Goal: Task Accomplishment & Management: Use online tool/utility

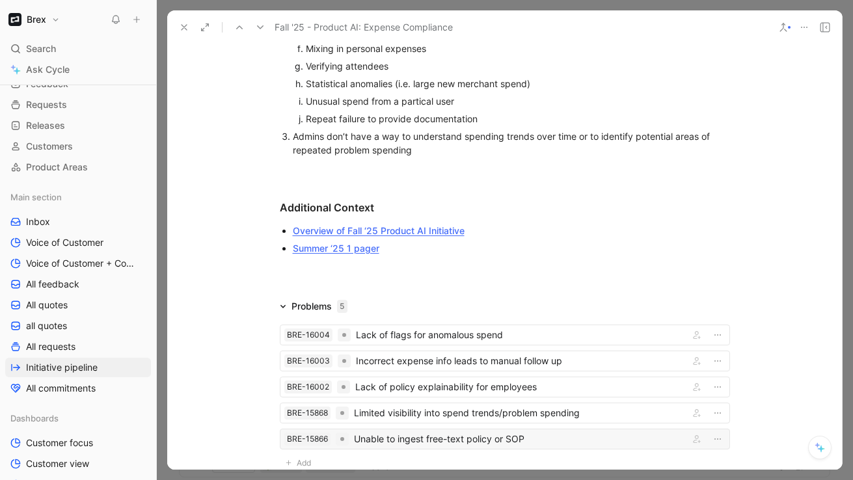
scroll to position [1948, 0]
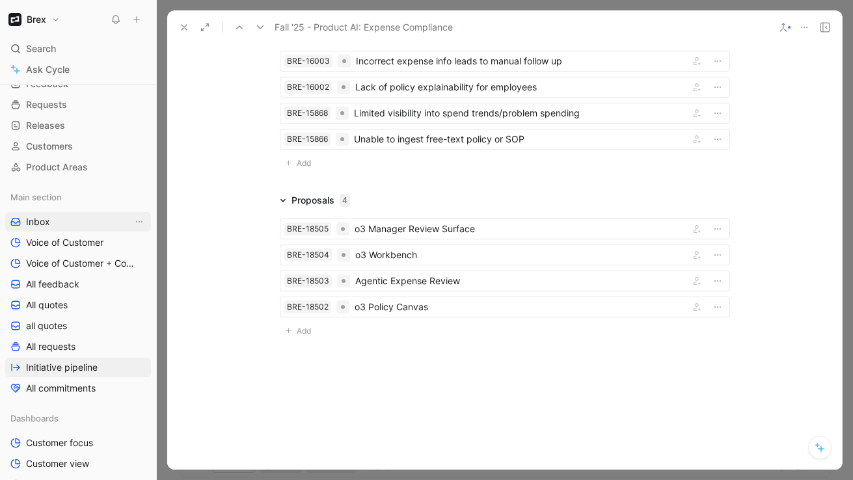
click at [72, 219] on link "Inbox" at bounding box center [78, 222] width 146 height 20
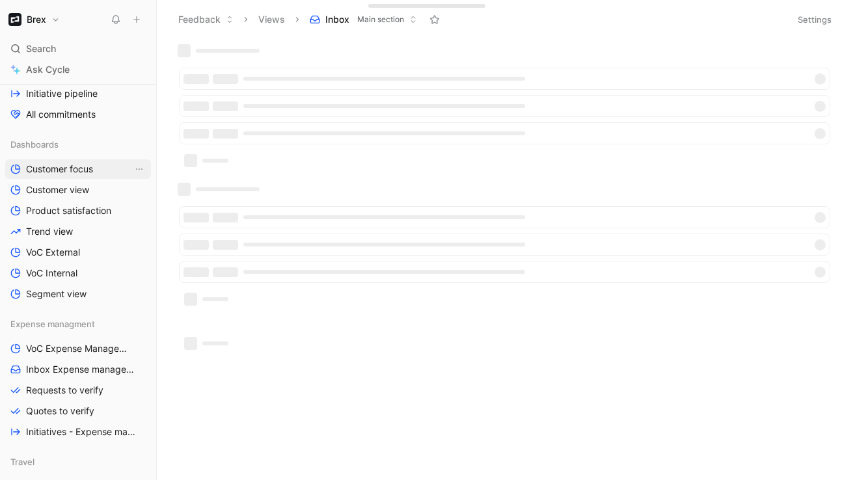
scroll to position [394, 0]
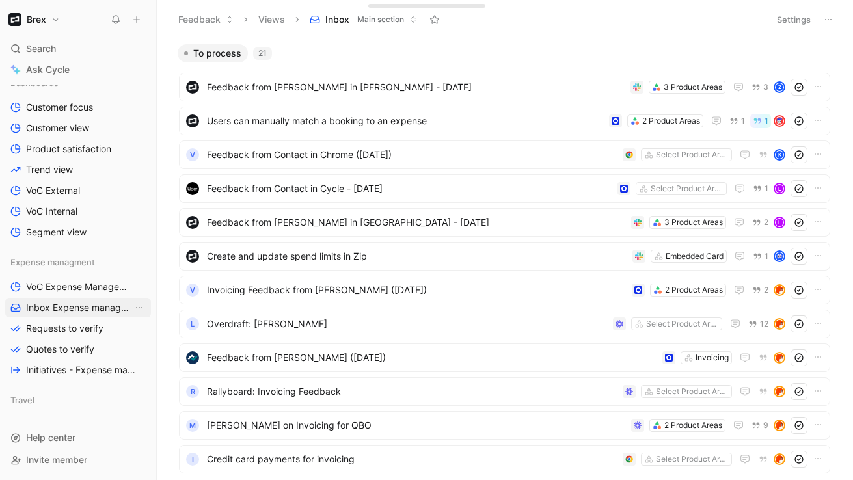
click at [43, 301] on span "Inbox Expense management" at bounding box center [79, 307] width 107 height 13
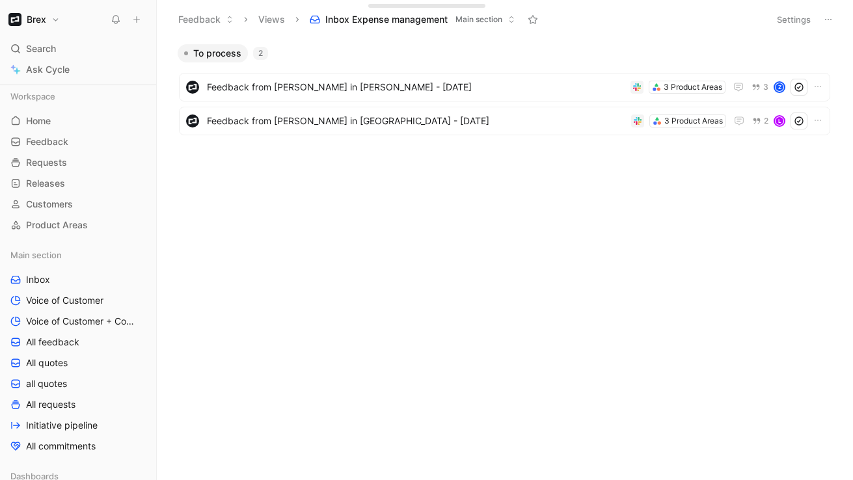
scroll to position [394, 0]
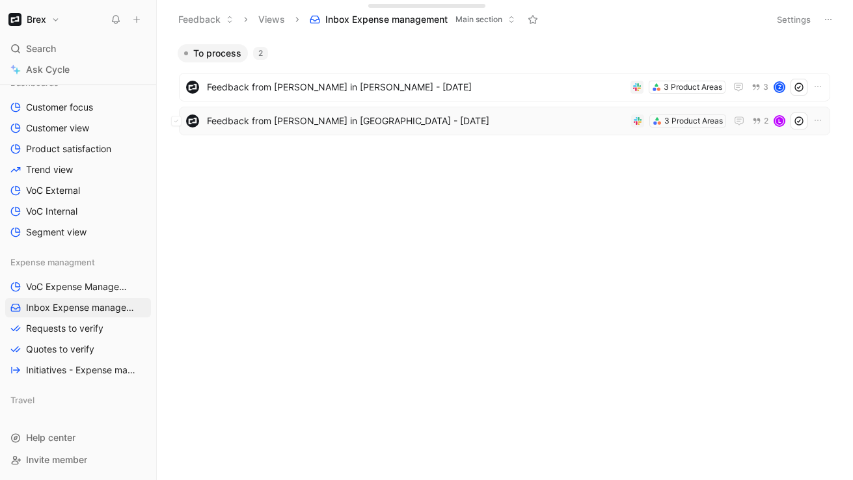
click at [420, 121] on span "Feedback from [PERSON_NAME] in [GEOGRAPHIC_DATA] - [DATE]" at bounding box center [416, 121] width 419 height 16
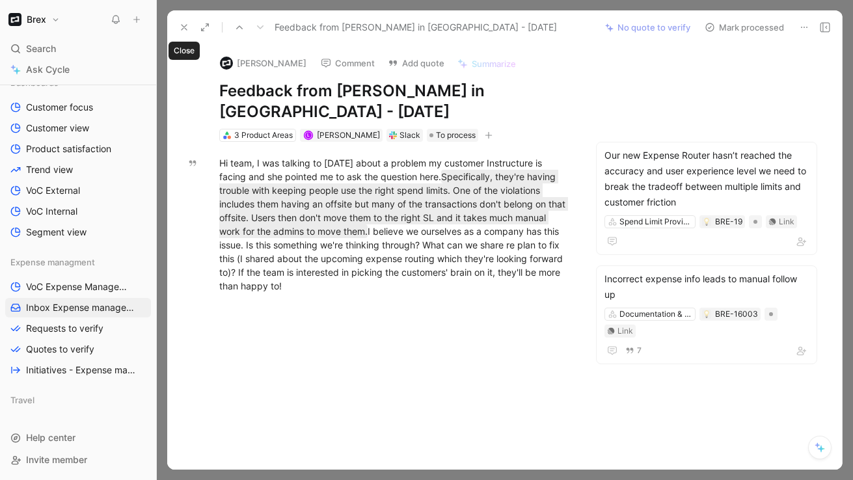
click at [180, 24] on icon at bounding box center [184, 27] width 10 height 10
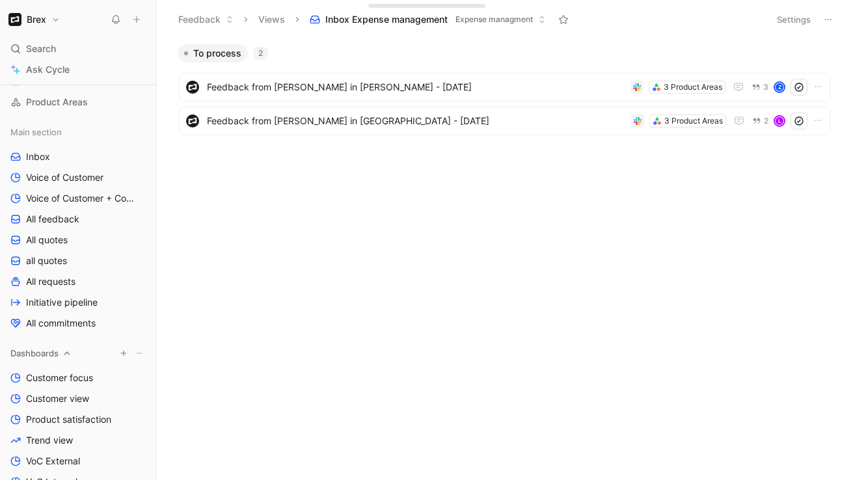
scroll to position [273, 0]
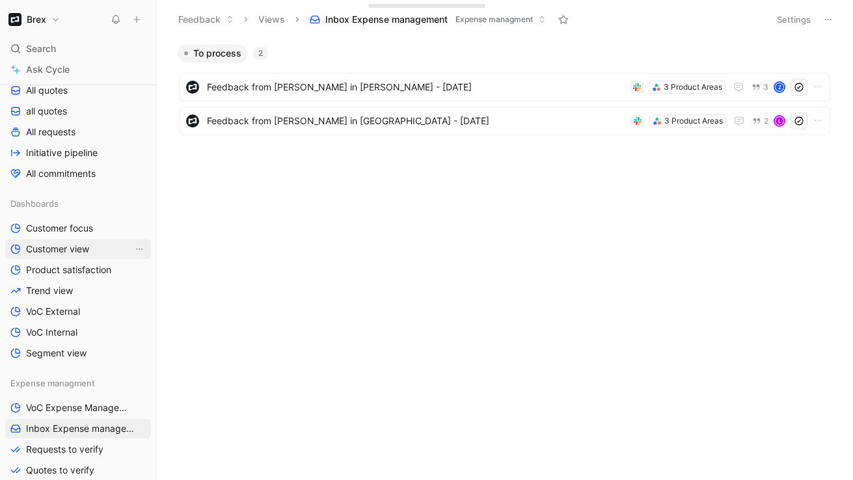
click at [68, 251] on span "Customer view" at bounding box center [57, 249] width 63 height 13
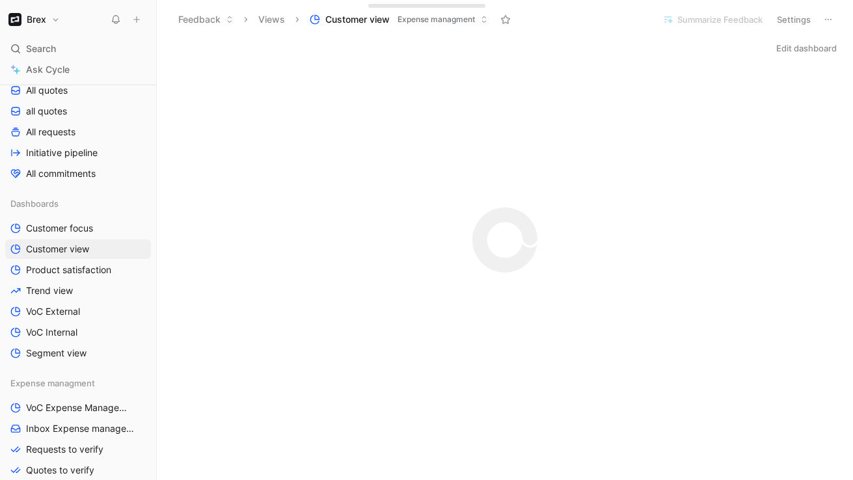
scroll to position [346, 0]
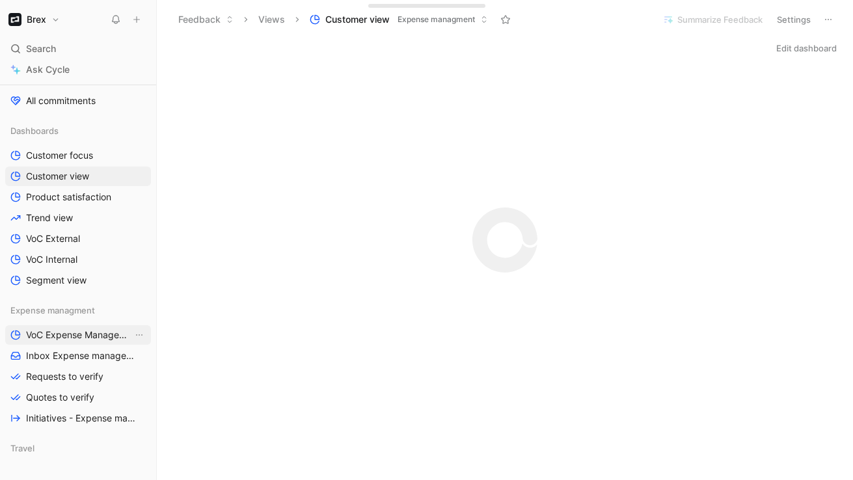
click at [92, 325] on link "VoC Expense Management" at bounding box center [78, 335] width 146 height 20
click at [136, 314] on icon at bounding box center [139, 311] width 8 height 8
click at [126, 311] on icon "button" at bounding box center [124, 311] width 8 height 8
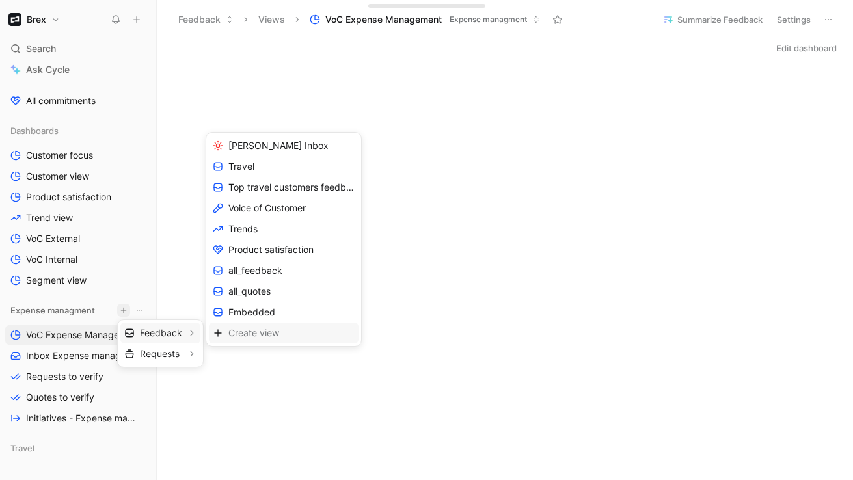
click at [243, 331] on span "Create view" at bounding box center [253, 333] width 51 height 12
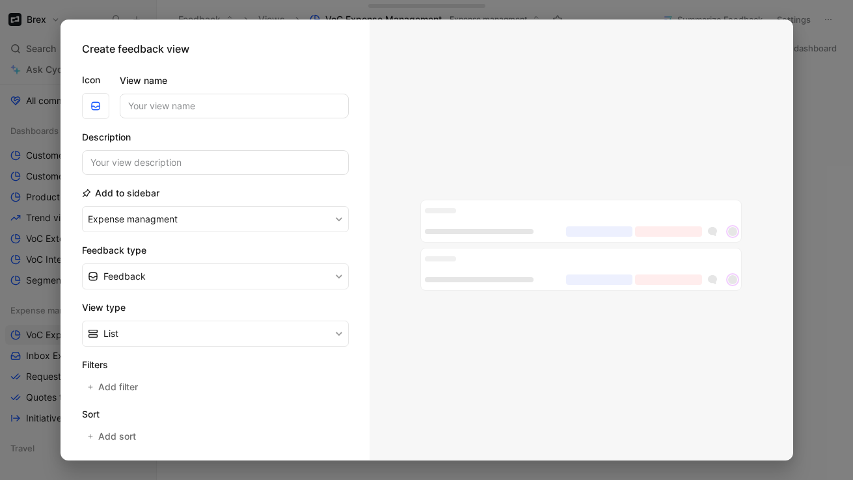
click at [183, 100] on input "View name" at bounding box center [234, 106] width 229 height 25
click at [140, 116] on input "View name" at bounding box center [234, 106] width 229 height 25
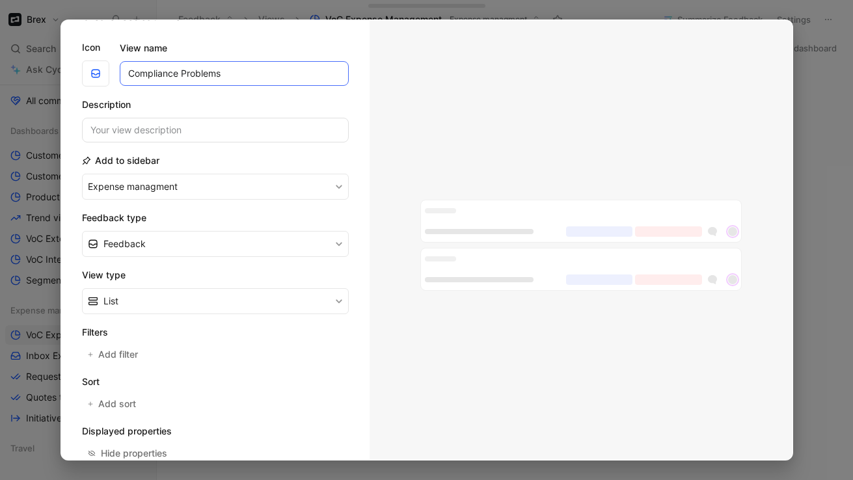
scroll to position [103, 0]
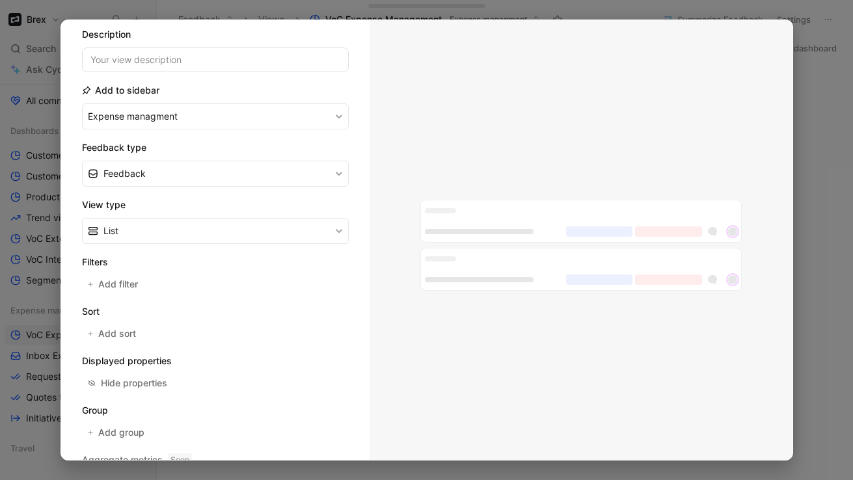
type input "Compliance Problems"
click at [154, 124] on button "Expense managment" at bounding box center [215, 116] width 267 height 26
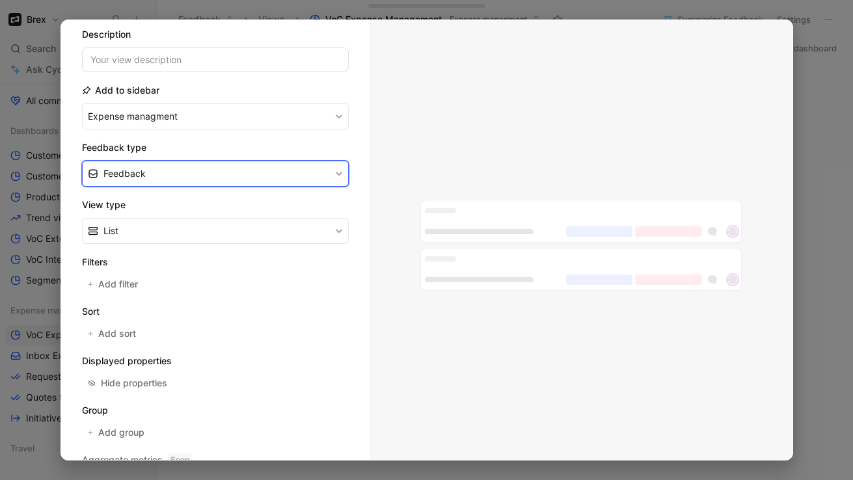
click at [163, 186] on button "Feedback" at bounding box center [215, 174] width 267 height 26
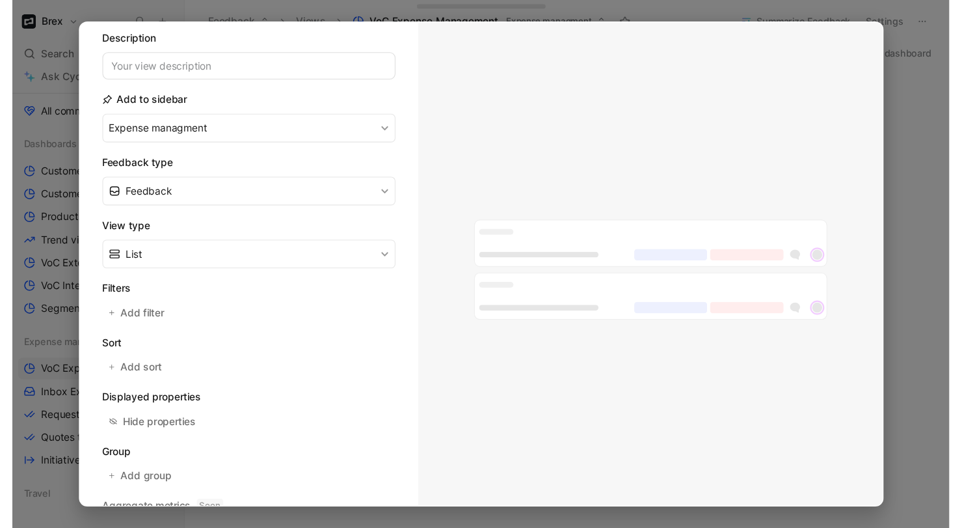
scroll to position [163, 0]
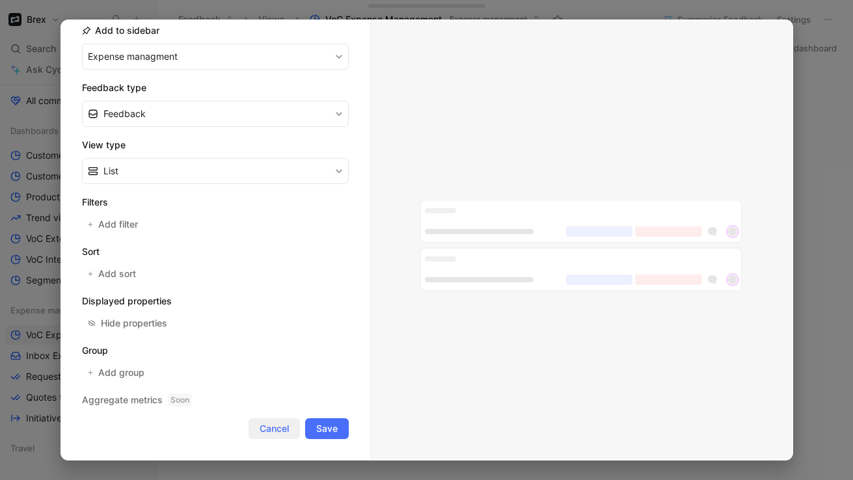
click at [264, 437] on button "Cancel" at bounding box center [274, 428] width 51 height 21
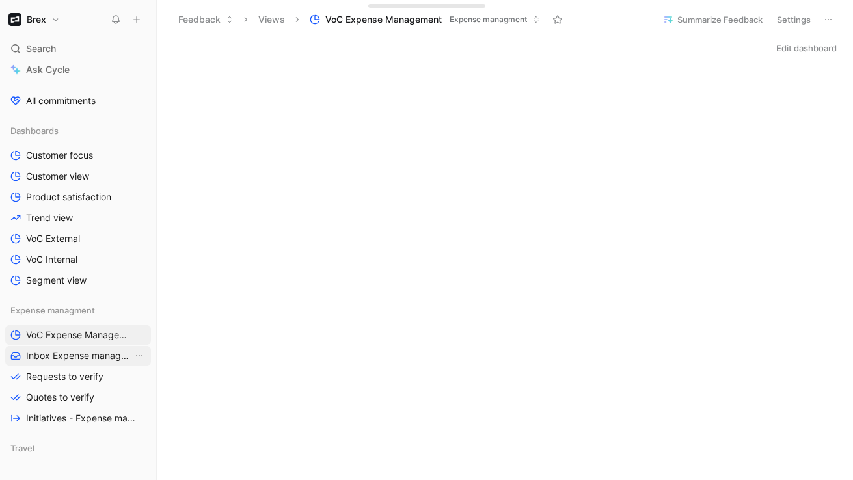
click at [41, 347] on link "Inbox Expense management" at bounding box center [78, 356] width 146 height 20
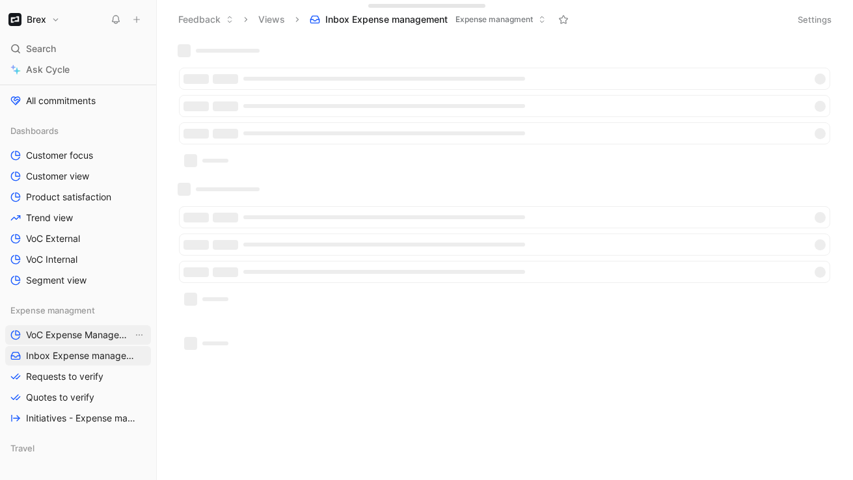
click at [46, 336] on span "VoC Expense Management" at bounding box center [79, 335] width 107 height 13
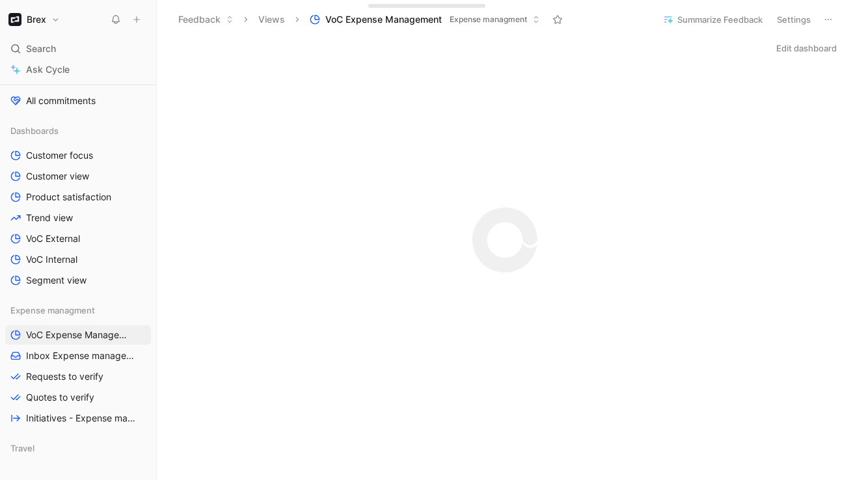
drag, startPoint x: 851, startPoint y: 122, endPoint x: 945, endPoint y: 116, distance: 94.6
click at [853, 116] on html "Brex Search ⌘ K Ask Cycle Workspace Home G then H Feedback G then F Requests G …" at bounding box center [426, 240] width 853 height 480
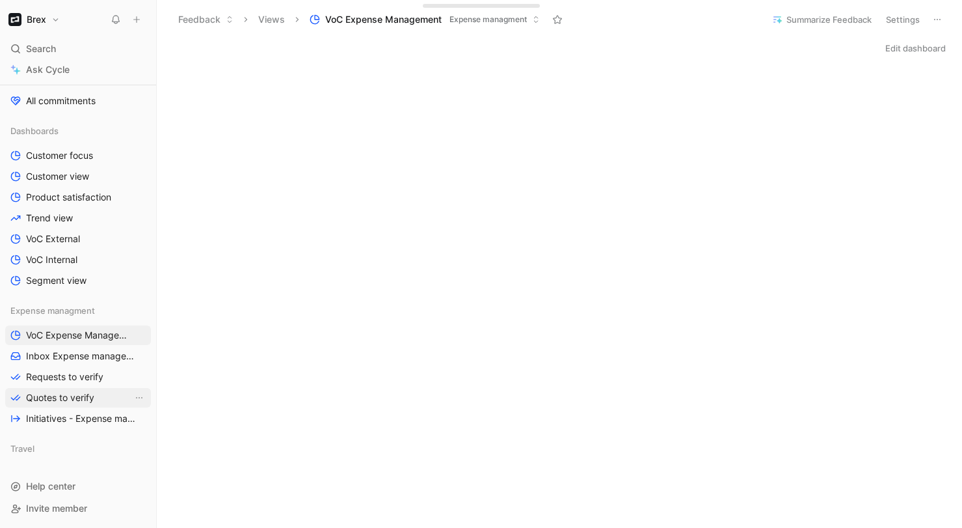
scroll to position [346, 0]
click at [55, 359] on span "Inbox Expense management" at bounding box center [79, 355] width 107 height 13
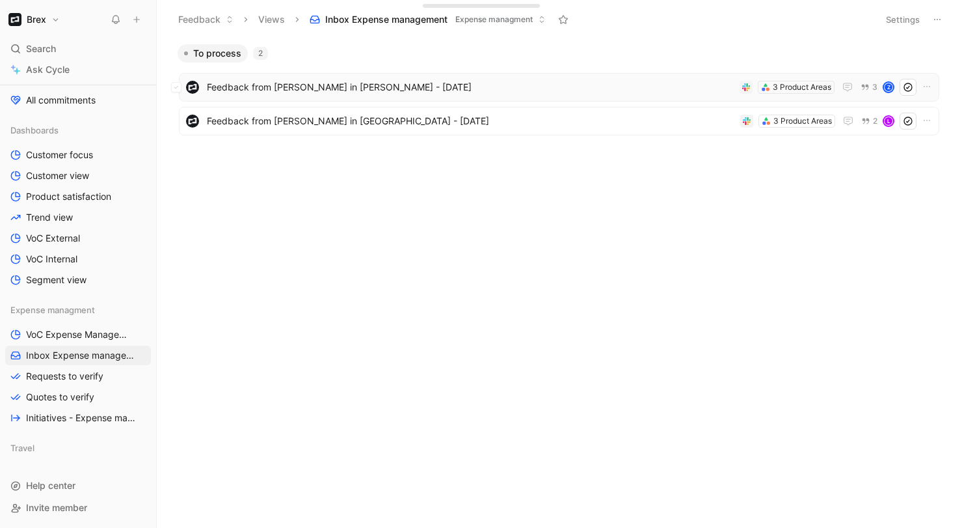
click at [285, 79] on span "Feedback from [PERSON_NAME] in [PERSON_NAME] - [DATE]" at bounding box center [471, 87] width 528 height 16
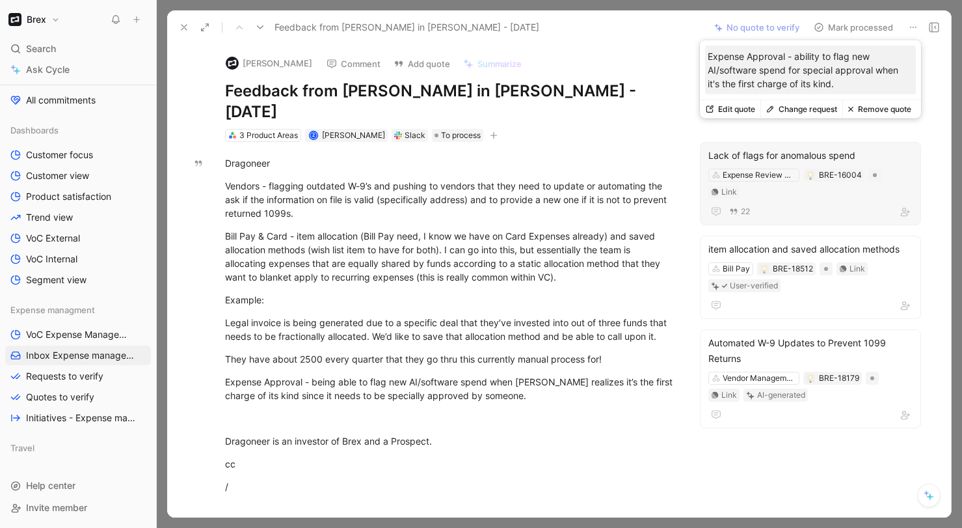
click at [810, 181] on div "Lack of flags for anomalous spend Expense Review & Approval BRE-16004 Link 22" at bounding box center [810, 183] width 221 height 83
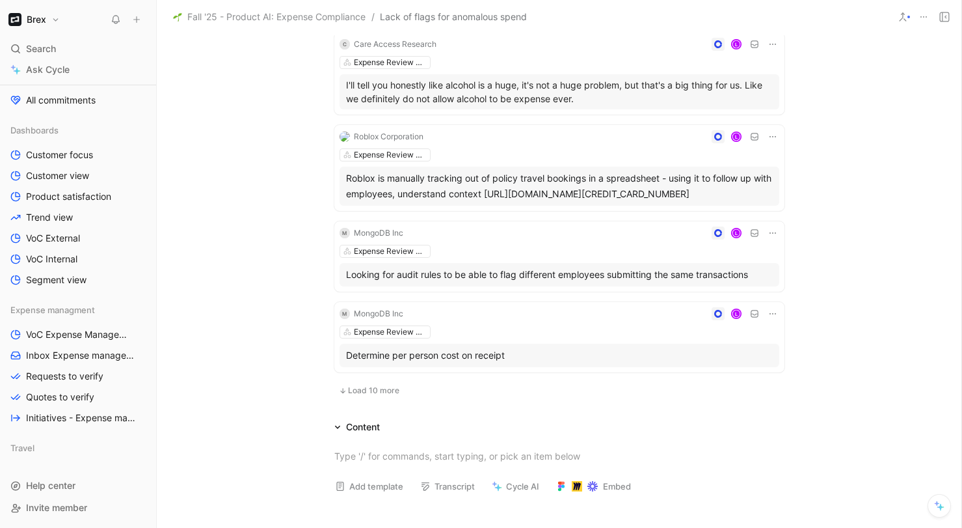
scroll to position [686, 0]
